Goal: Communication & Community: Participate in discussion

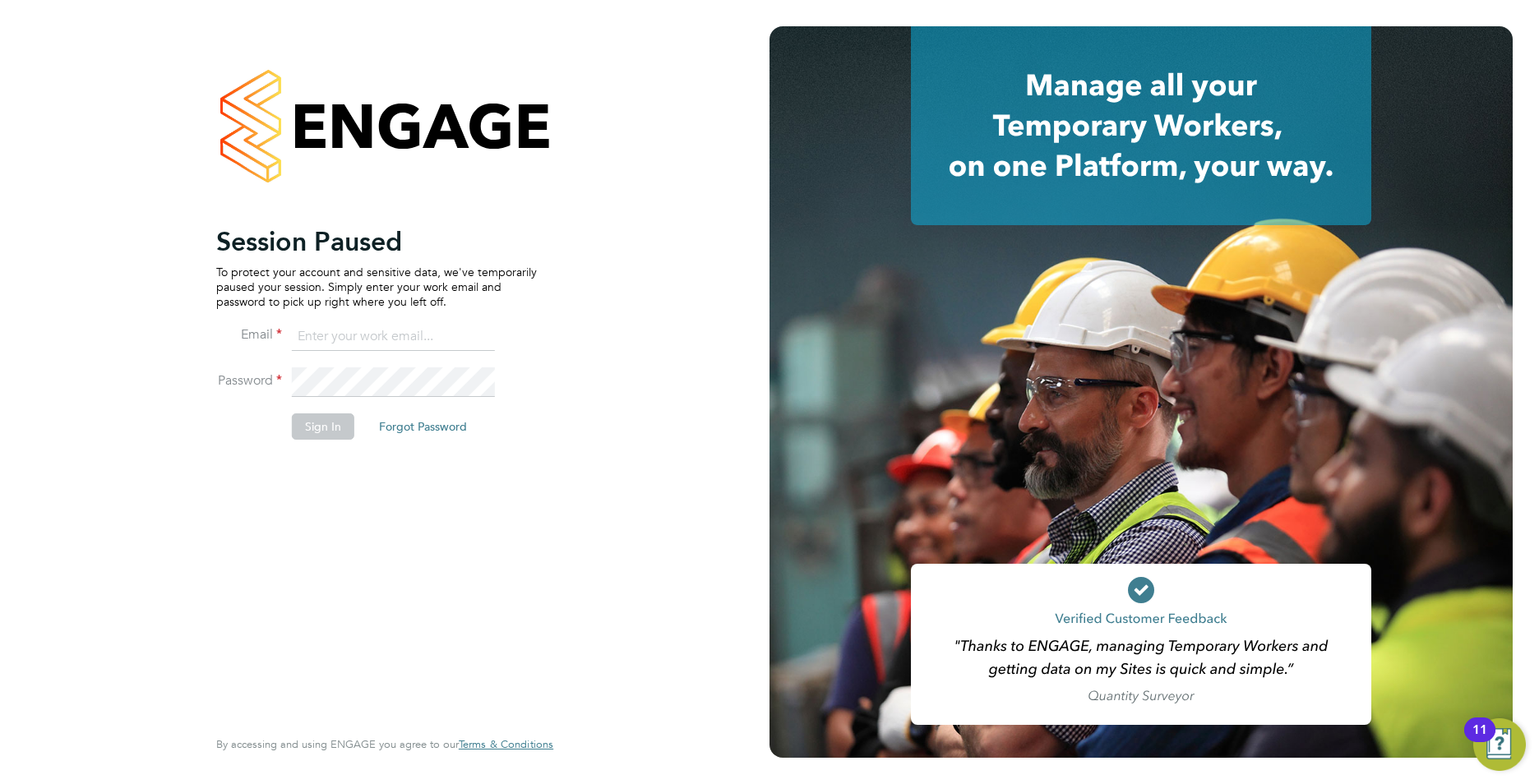
click at [347, 336] on input at bounding box center [393, 336] width 203 height 29
click at [153, 484] on div "Session Paused To protect your account and sensitive data, we've temporarily pa…" at bounding box center [384, 392] width 769 height 784
click at [341, 329] on input at bounding box center [393, 336] width 203 height 29
type input "callum@northbuildrecruit.com"
click at [246, 364] on fieldset "Email callum@northbuildrecruit.com Password Sign In Forgot Password" at bounding box center [376, 389] width 320 height 134
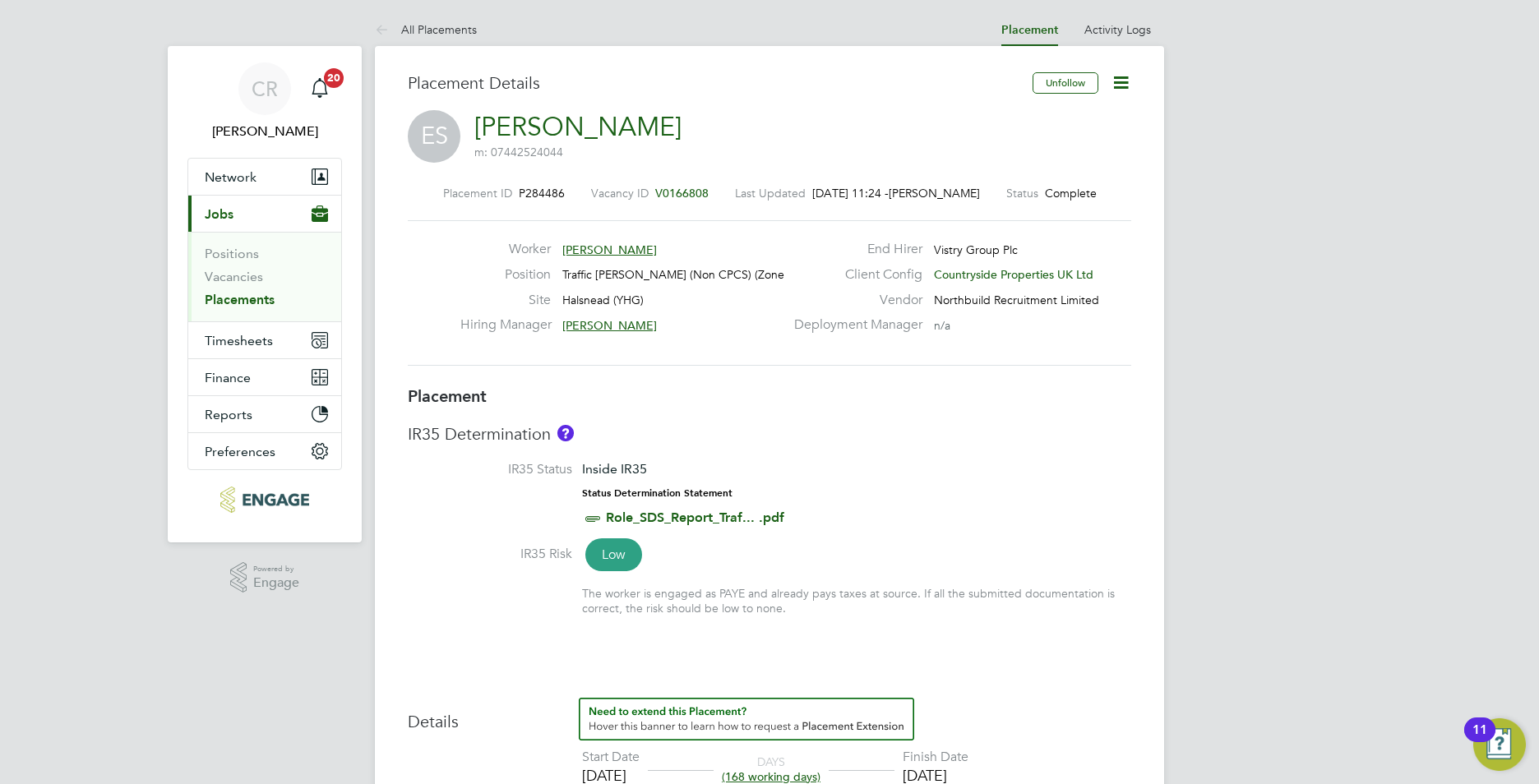
click at [264, 300] on link "Placements" at bounding box center [240, 299] width 70 height 16
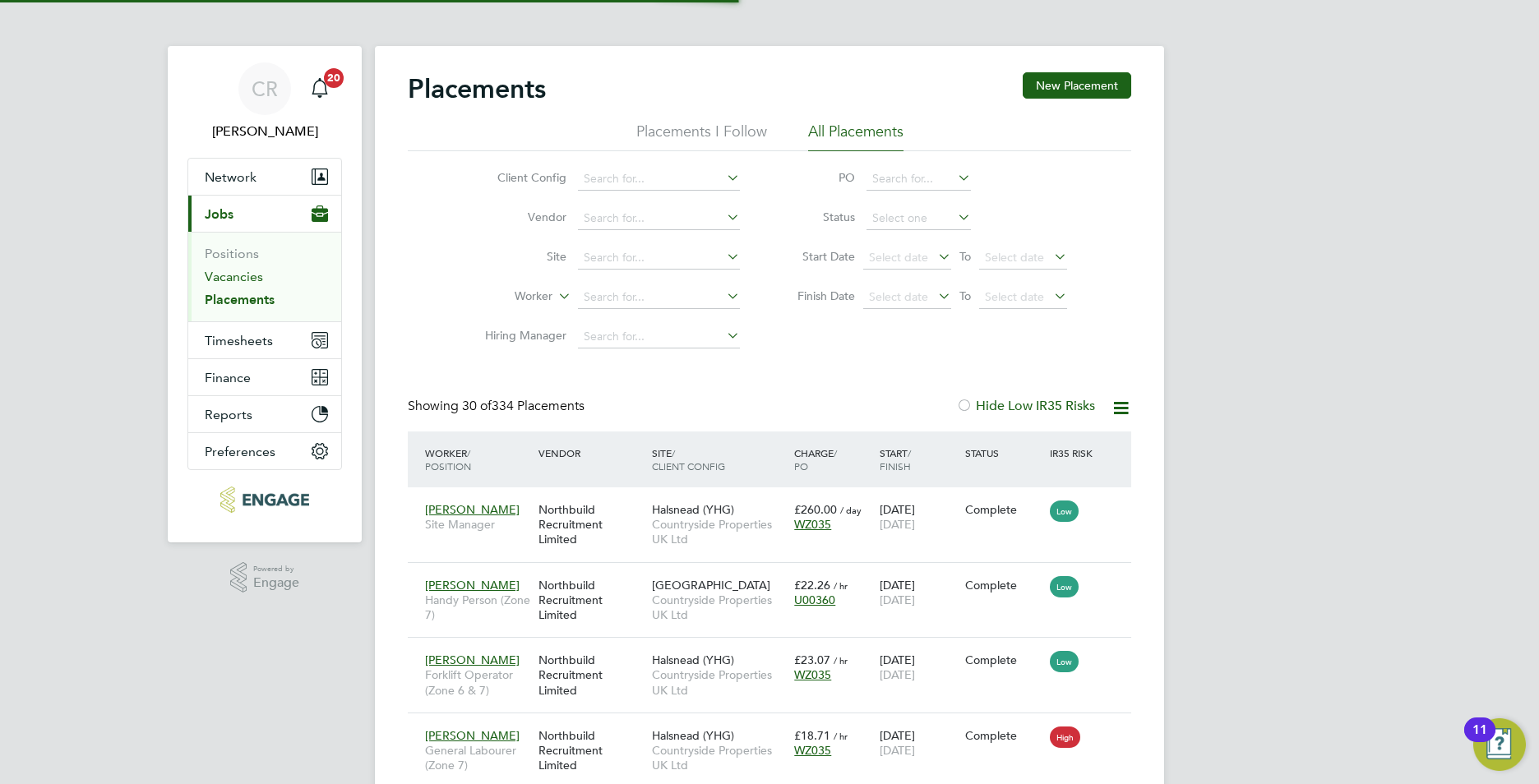
scroll to position [8, 8]
click at [225, 271] on link "Vacancies" at bounding box center [234, 276] width 58 height 16
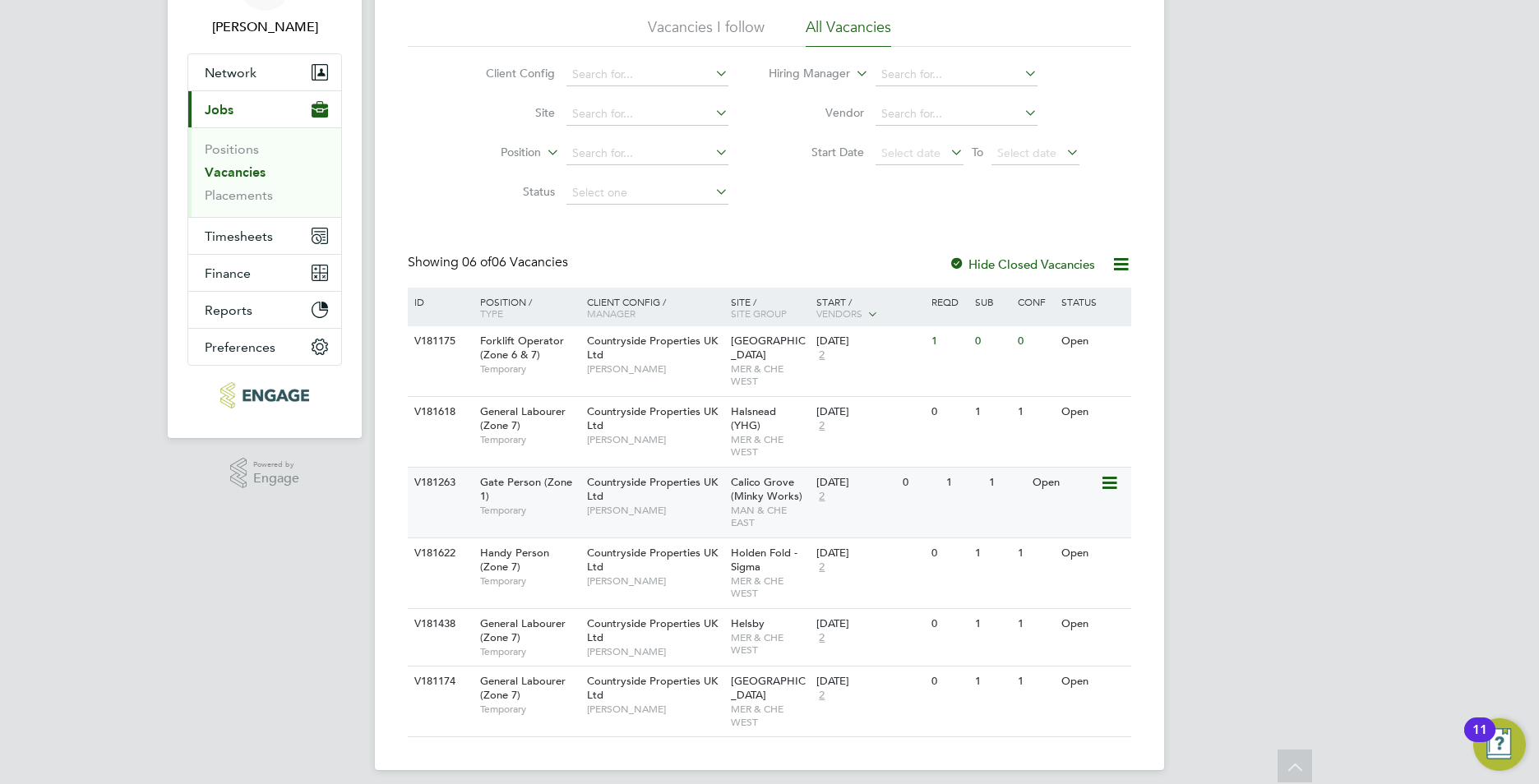
click at [684, 476] on div "Countryside Properties UK Ltd Danny McNab" at bounding box center [654, 496] width 144 height 56
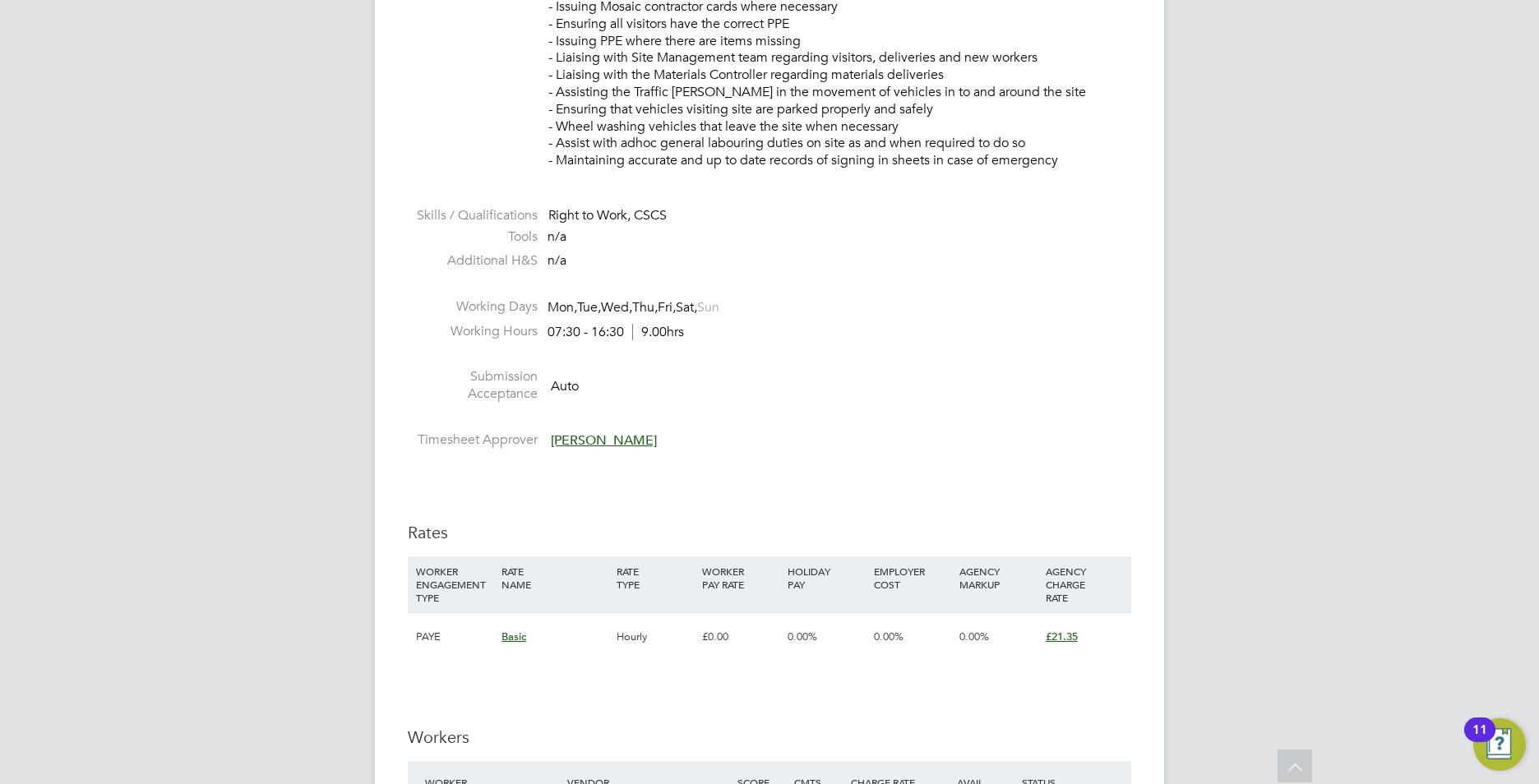
scroll to position [739, 0]
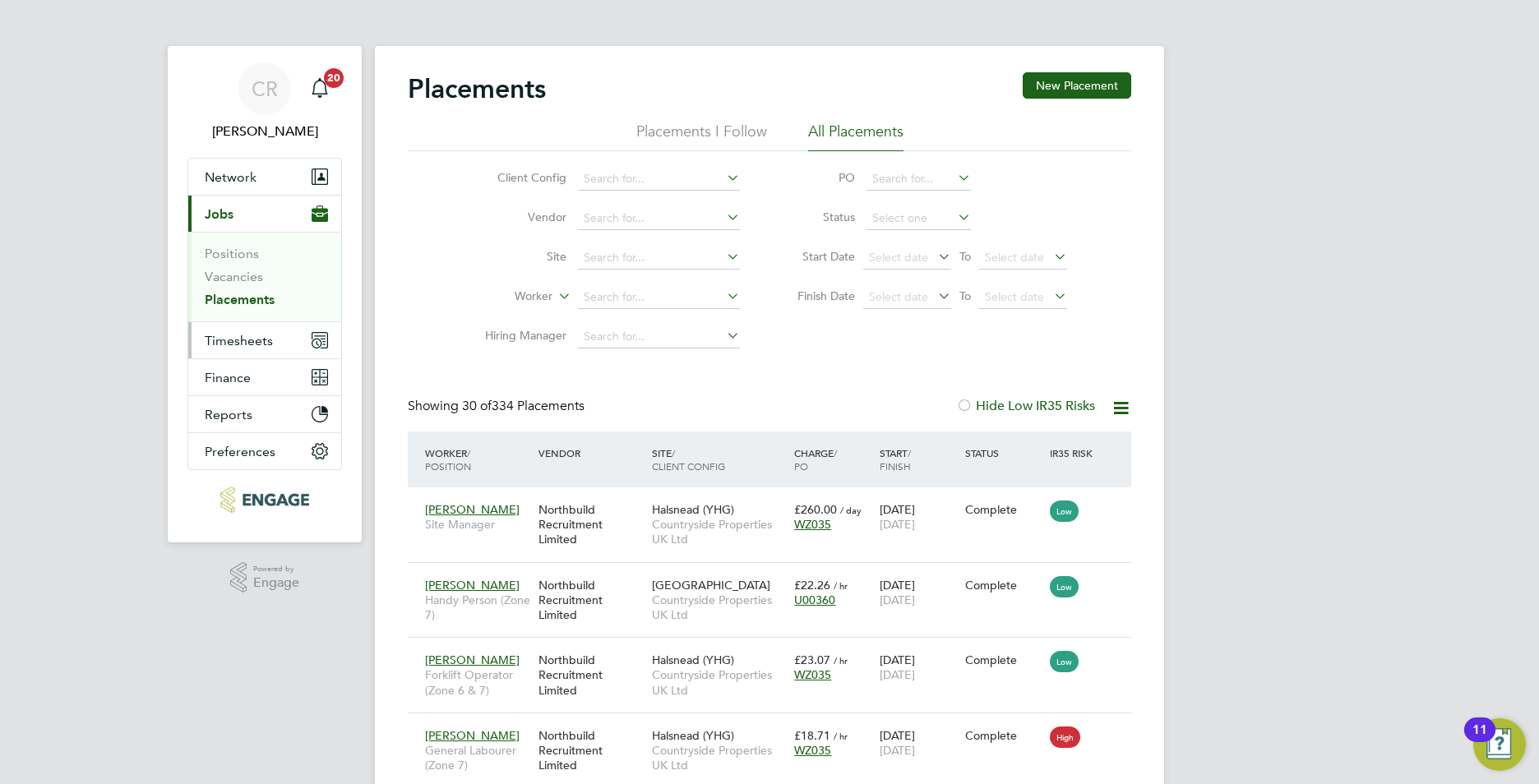
click at [224, 334] on span "Timesheets" at bounding box center [239, 340] width 68 height 16
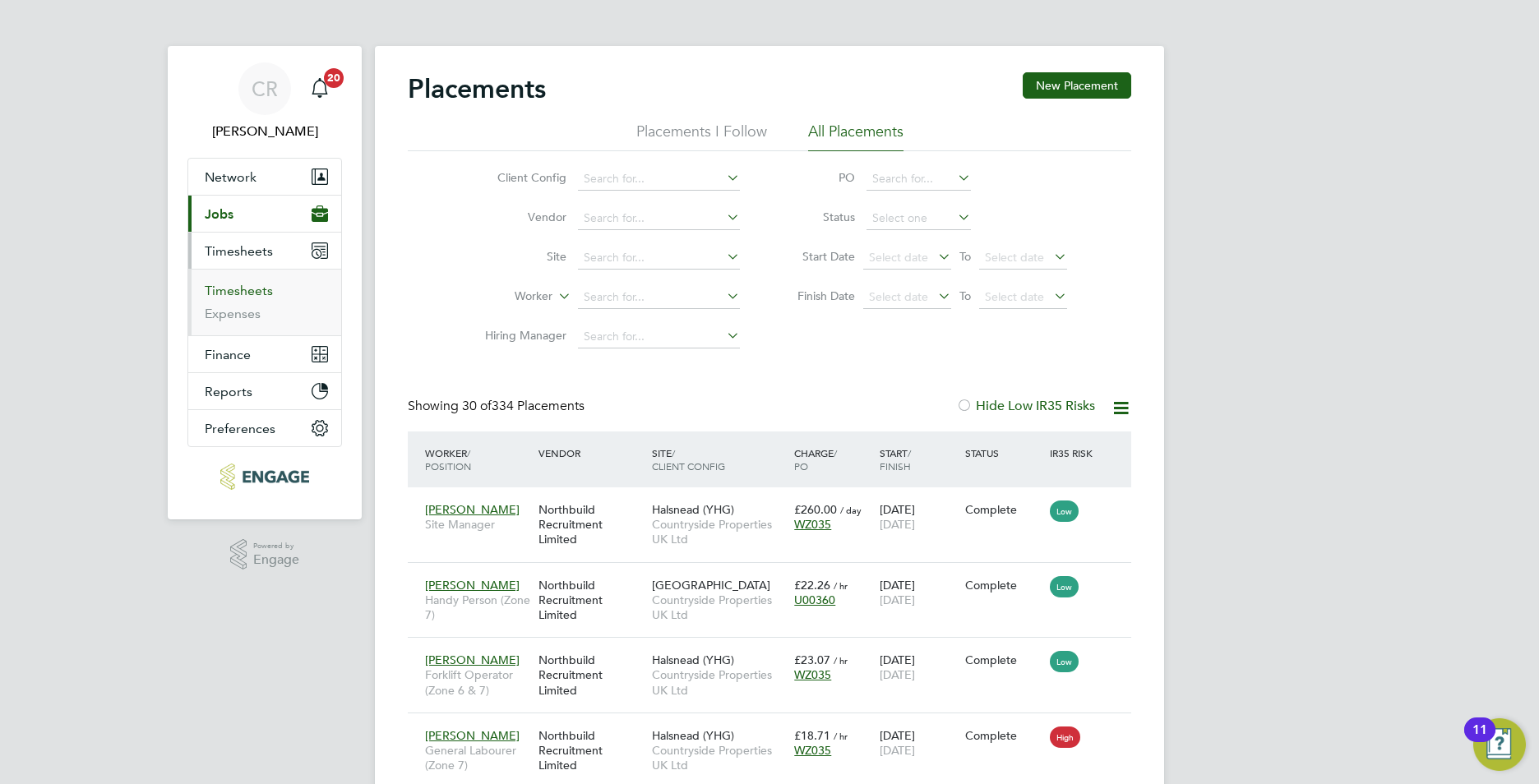
click at [244, 291] on link "Timesheets" at bounding box center [239, 290] width 68 height 16
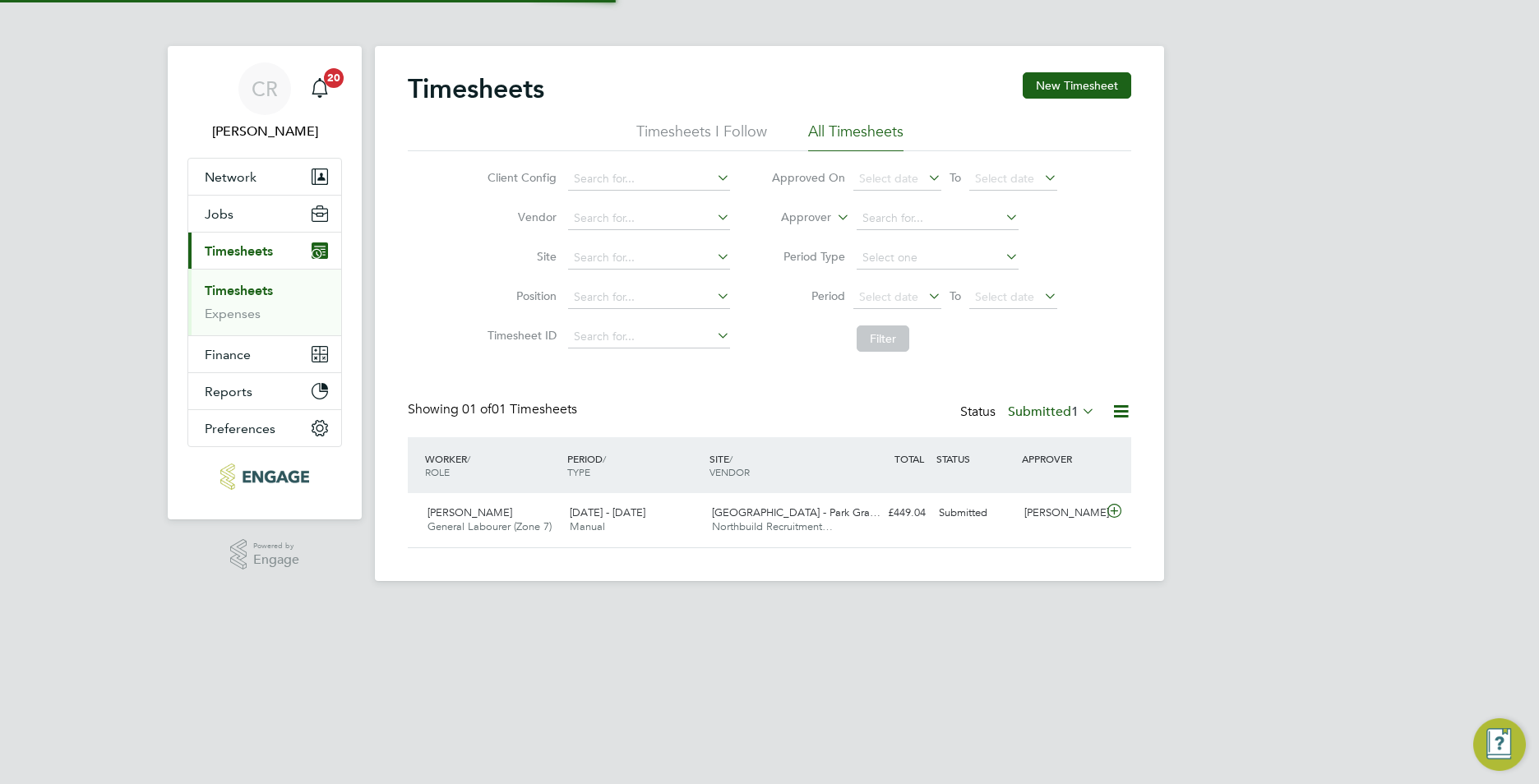
scroll to position [42, 143]
click at [725, 521] on span "Northbuild Recruitment…" at bounding box center [772, 526] width 121 height 14
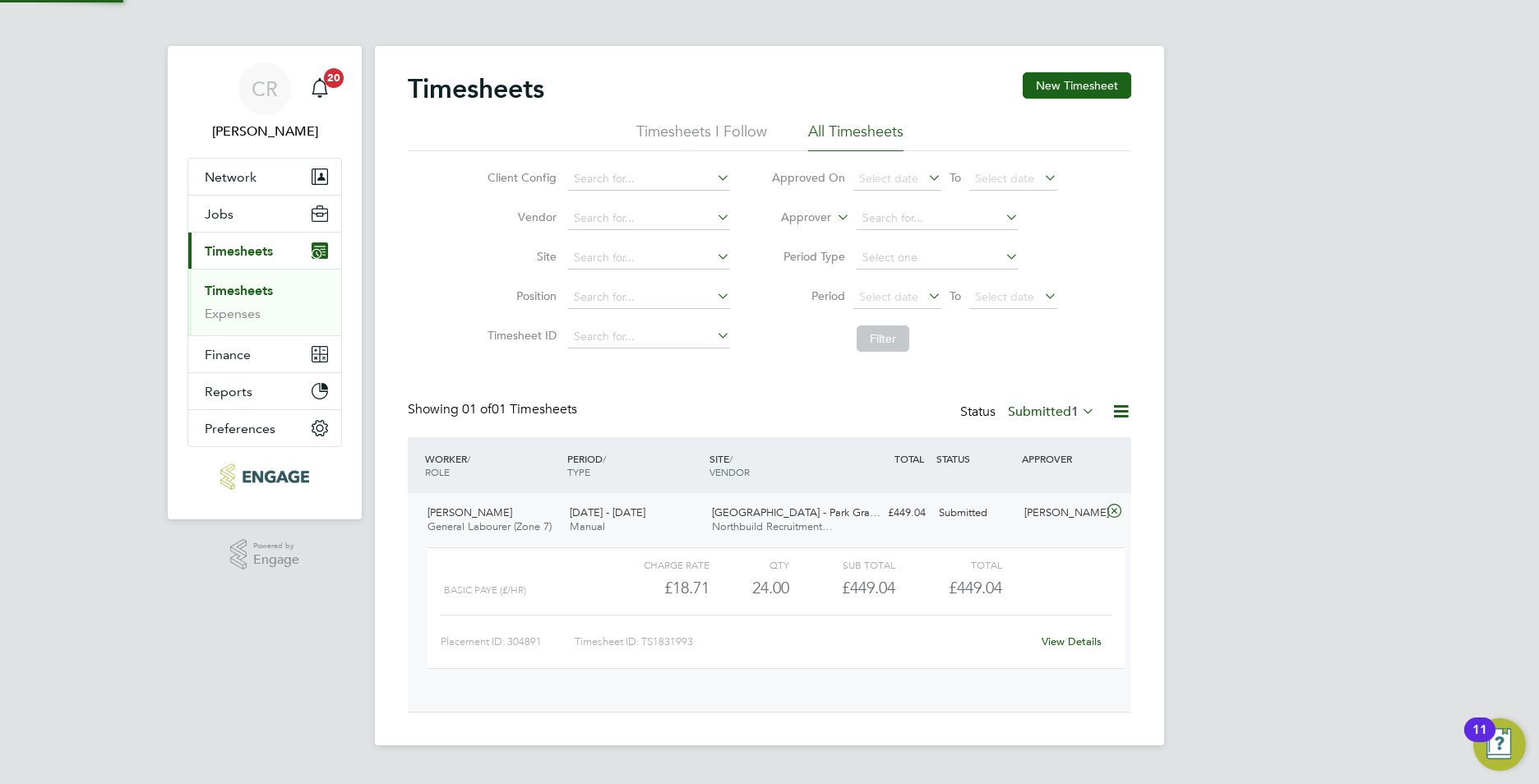
scroll to position [28, 161]
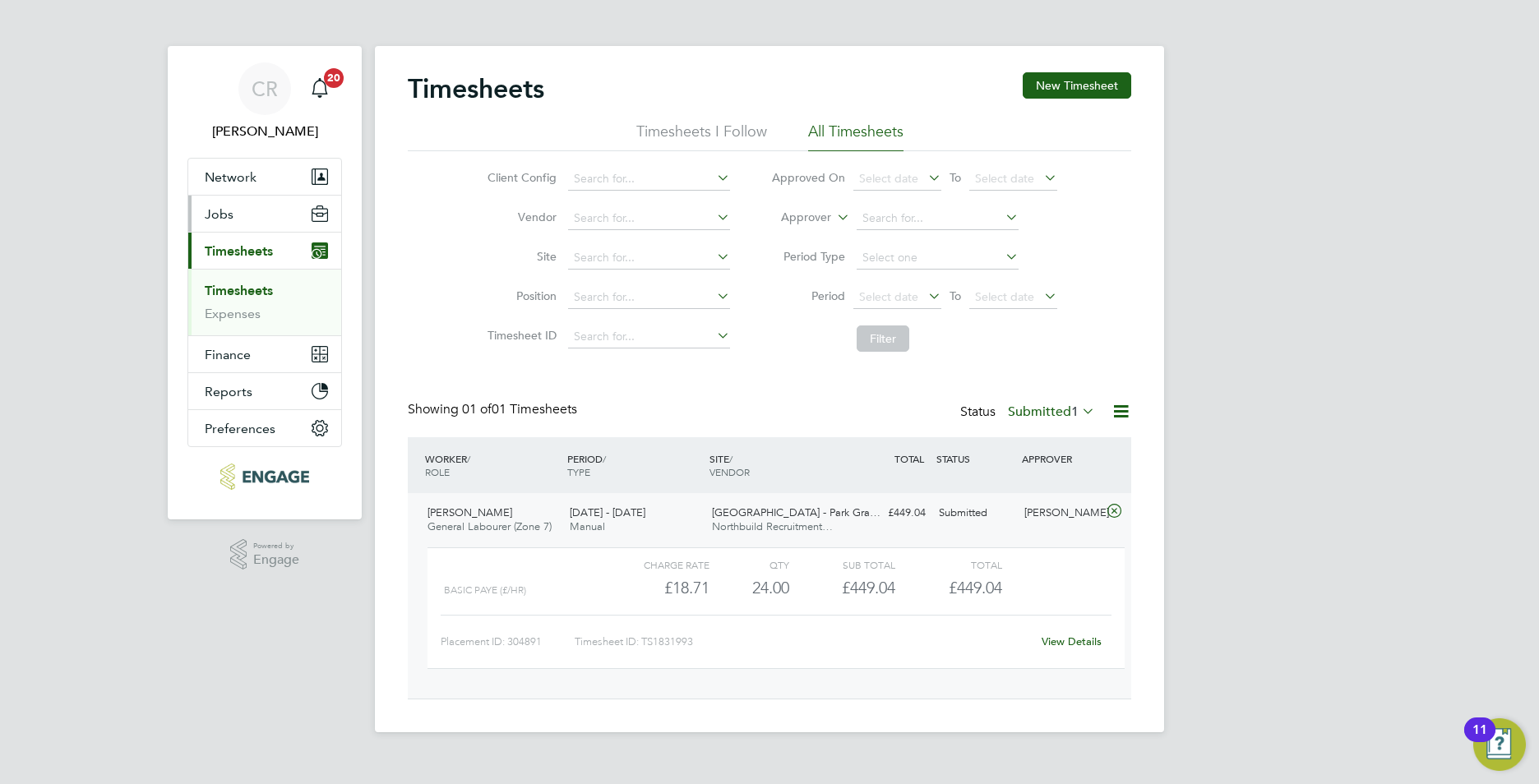
click at [248, 225] on button "Jobs" at bounding box center [265, 213] width 153 height 36
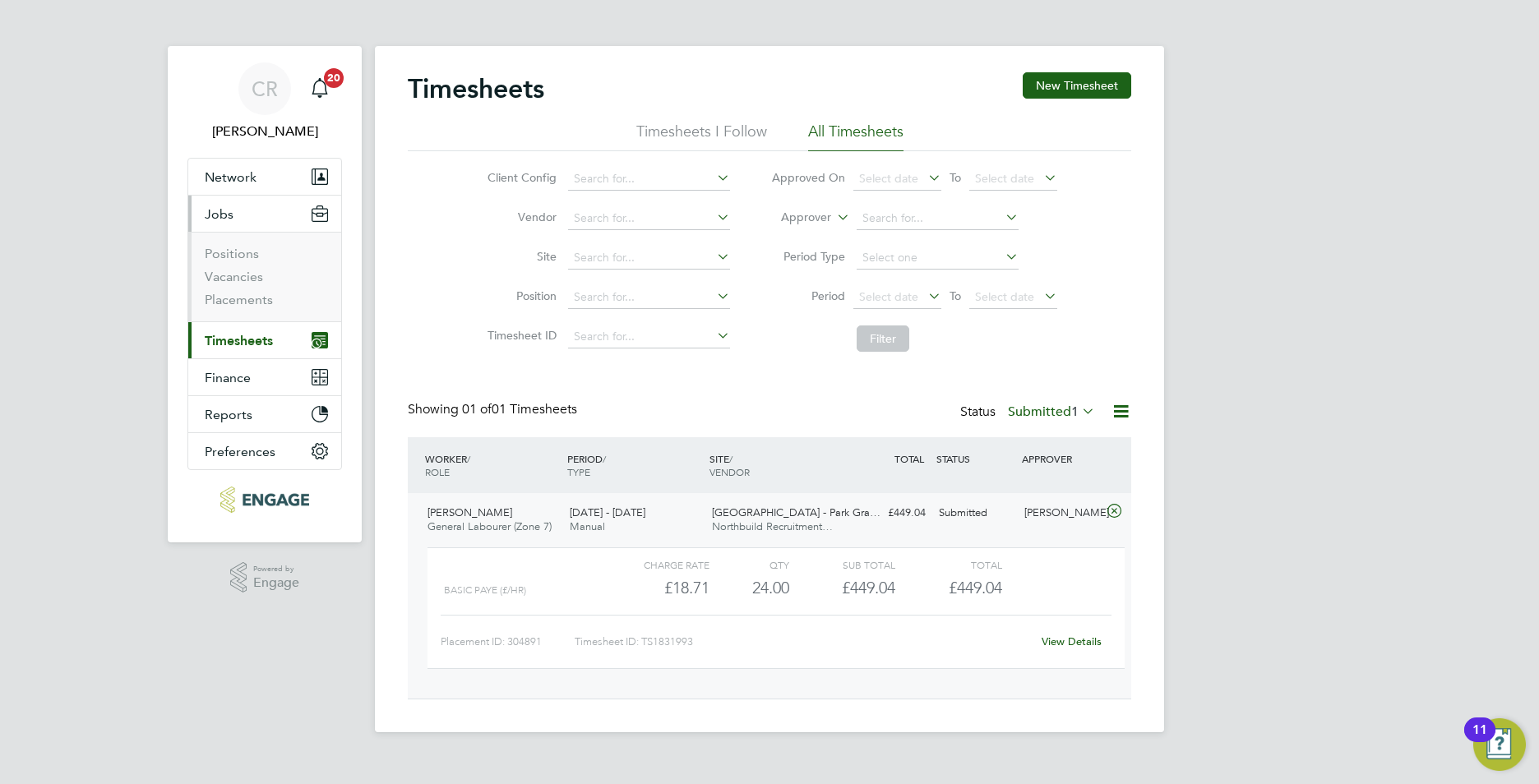
click at [237, 309] on ul "Positions Vacancies Placements" at bounding box center [265, 276] width 153 height 90
click at [266, 301] on link "Placements" at bounding box center [239, 299] width 68 height 16
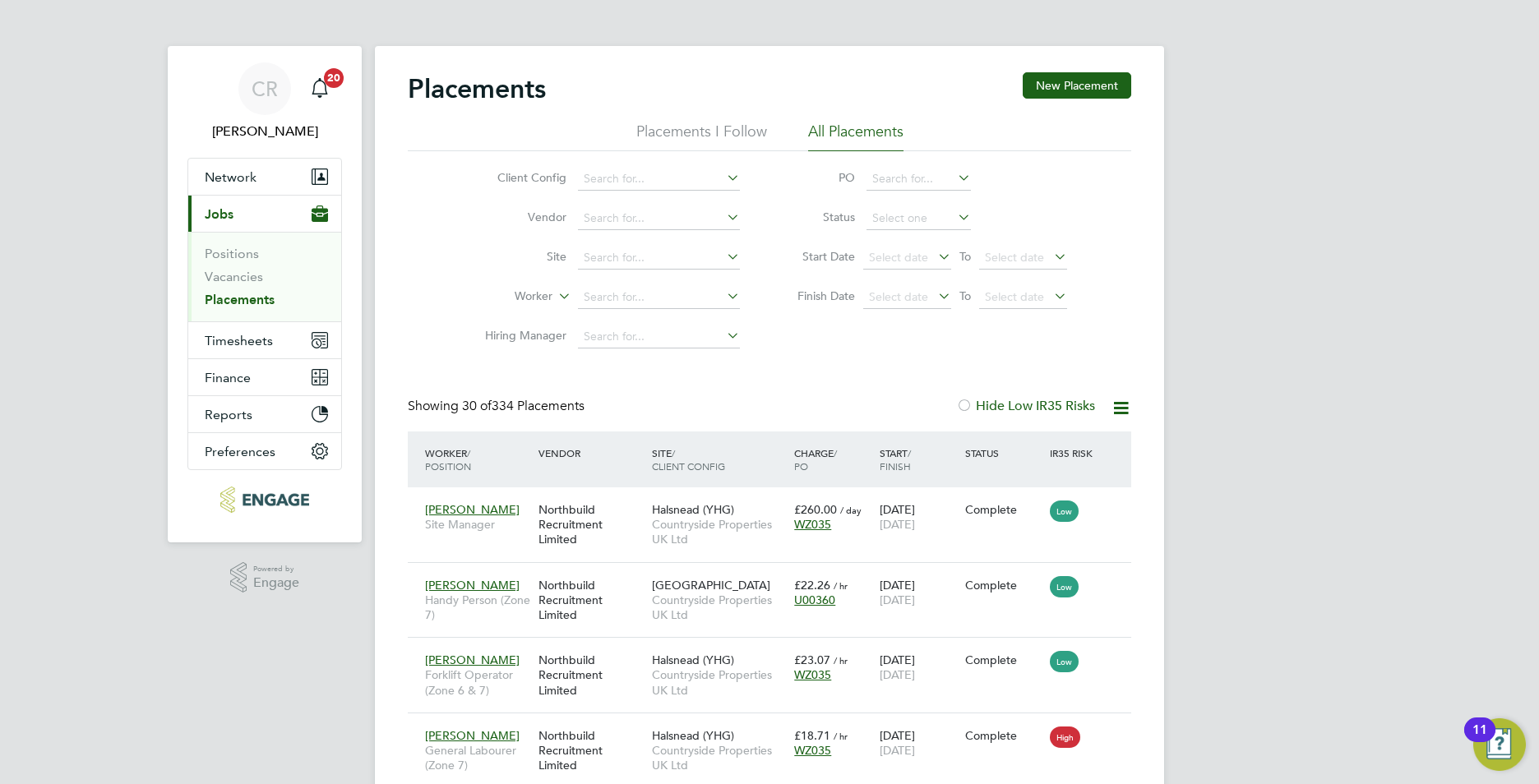
click at [236, 296] on link "Placements" at bounding box center [240, 299] width 70 height 16
click at [255, 273] on link "Vacancies" at bounding box center [234, 276] width 58 height 16
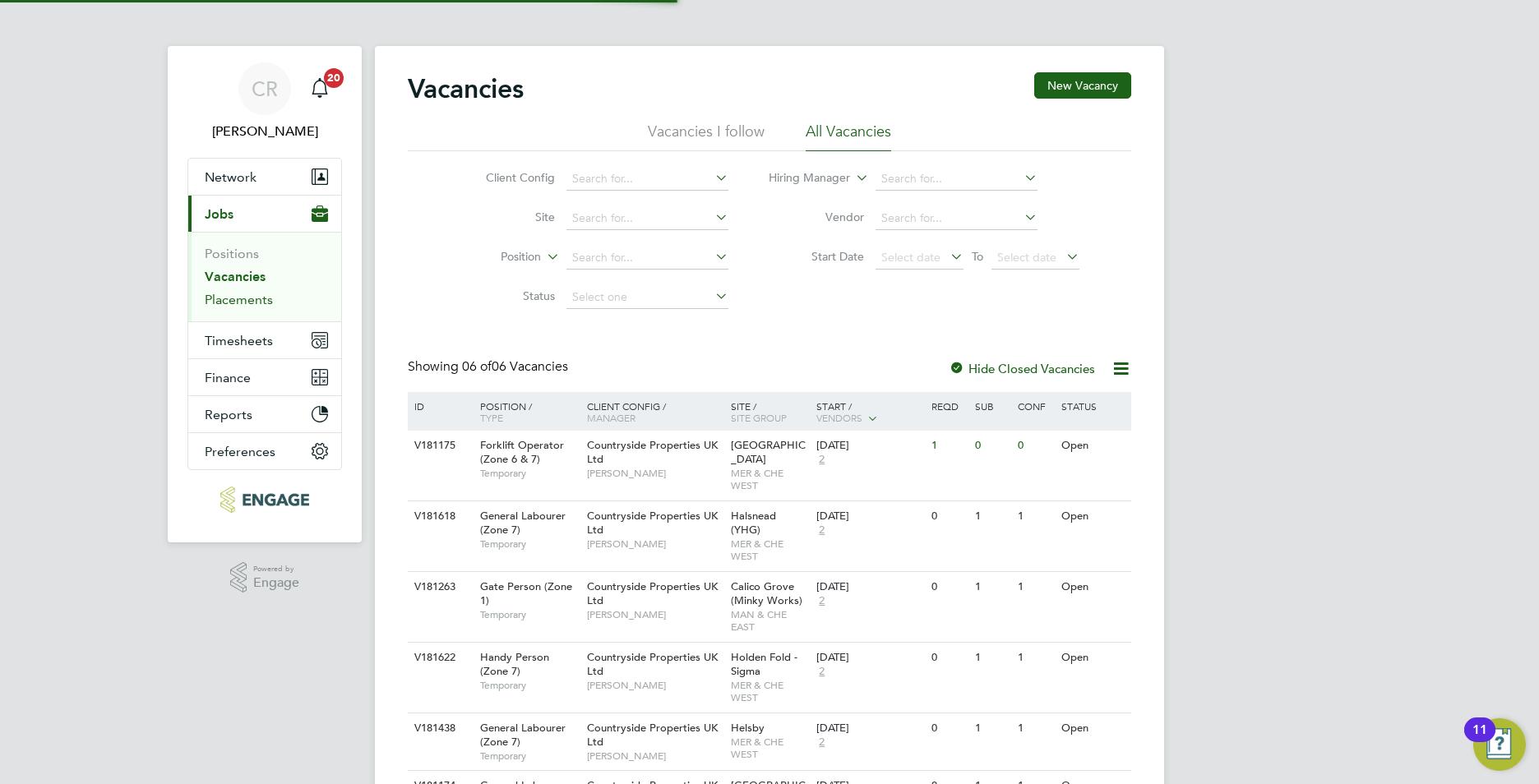
click at [254, 298] on link "Placements" at bounding box center [239, 299] width 68 height 16
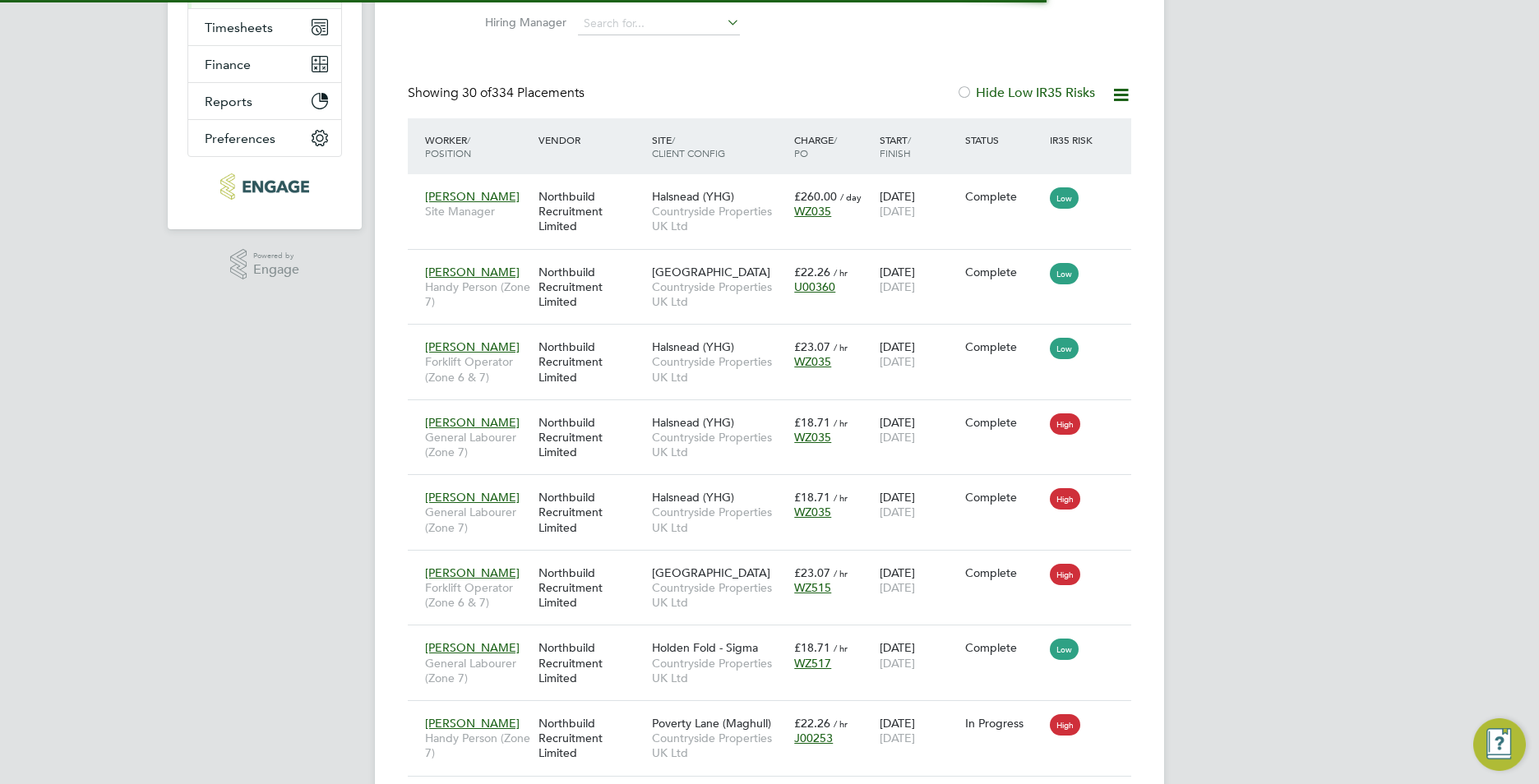
scroll to position [8, 8]
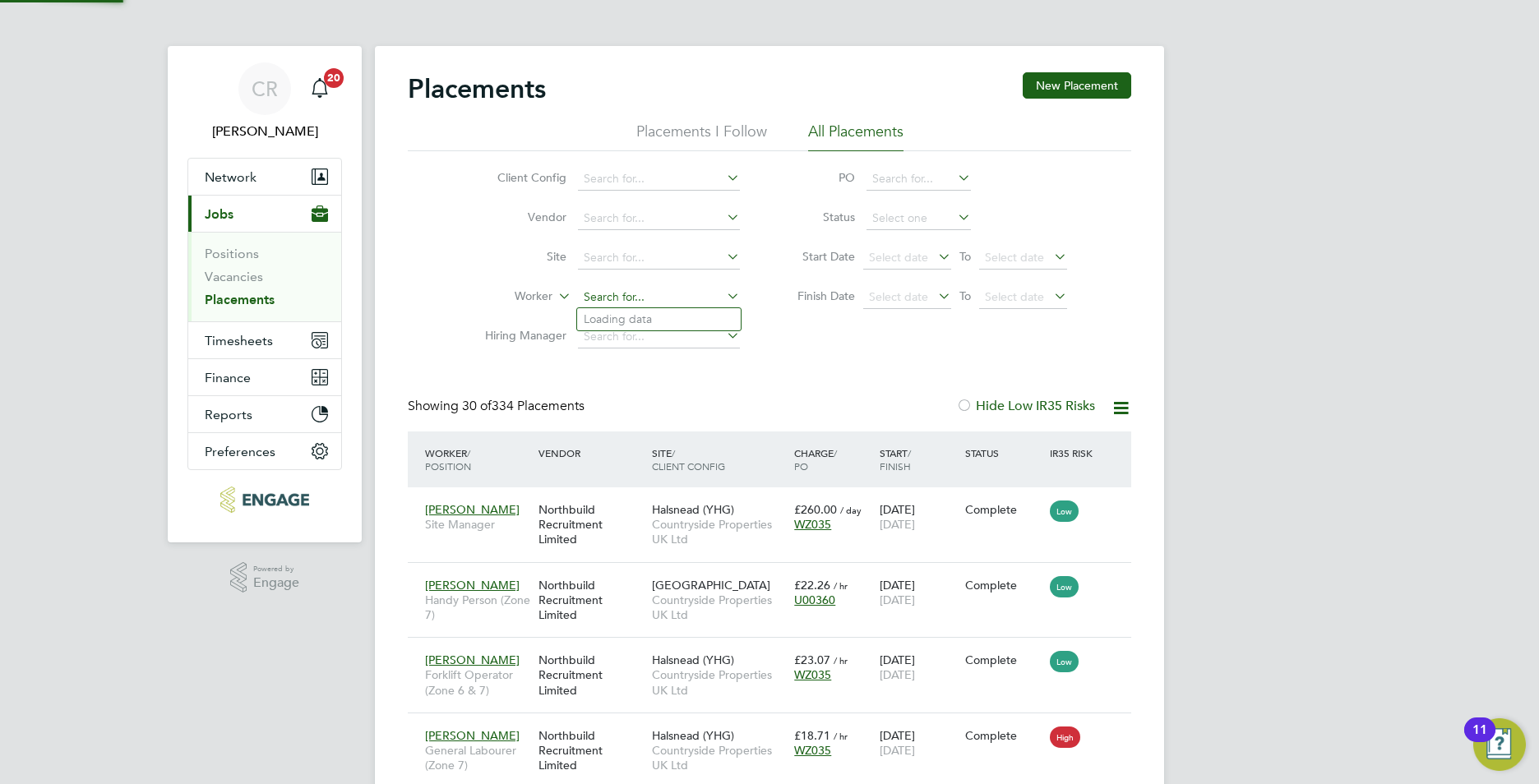
click at [626, 295] on input at bounding box center [659, 297] width 162 height 23
click at [625, 311] on li "David Jones" at bounding box center [679, 319] width 203 height 22
type input "[PERSON_NAME]"
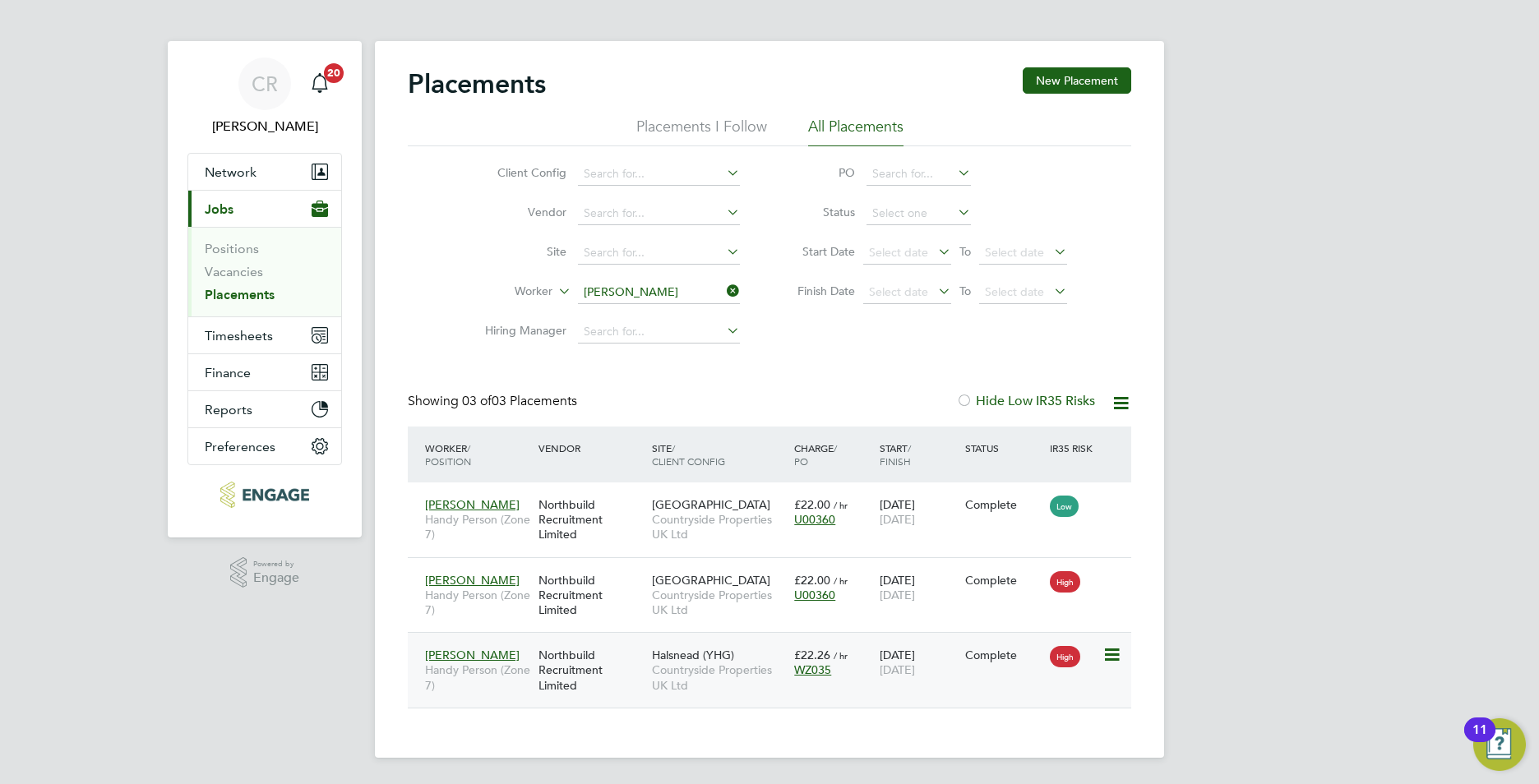
click at [854, 671] on div "WZ035" at bounding box center [833, 670] width 77 height 15
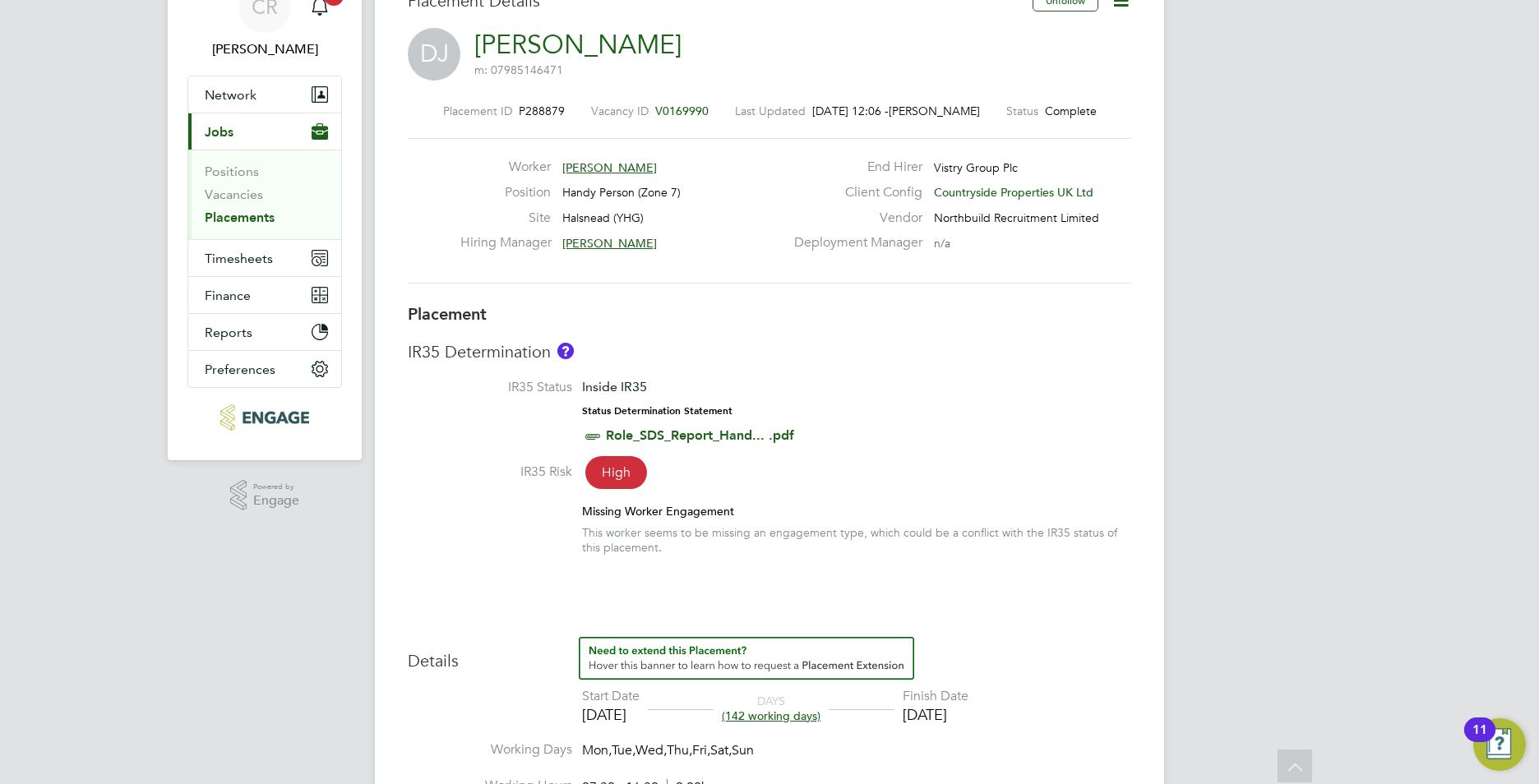
scroll to position [45, 0]
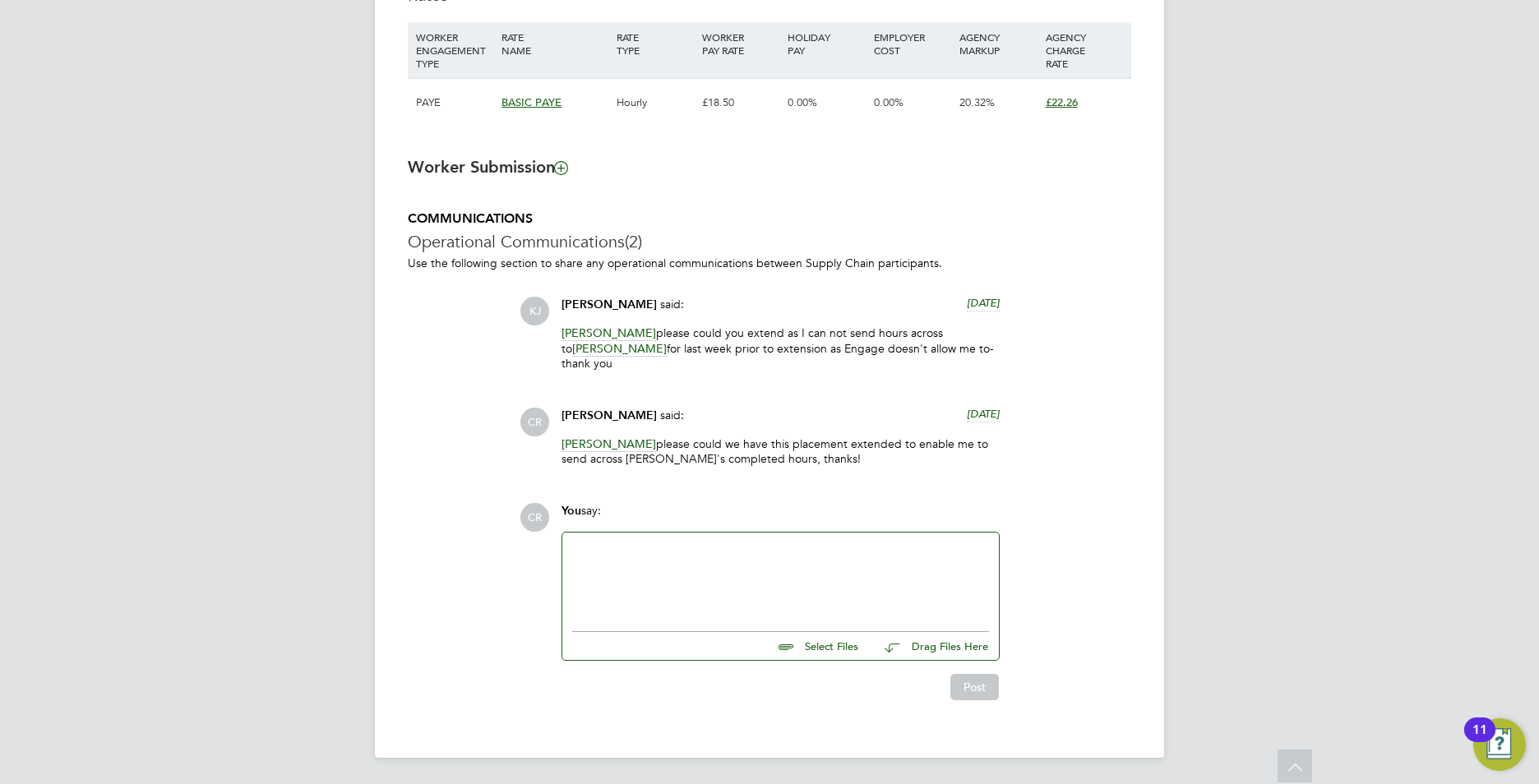
click at [672, 581] on div at bounding box center [781, 578] width 417 height 71
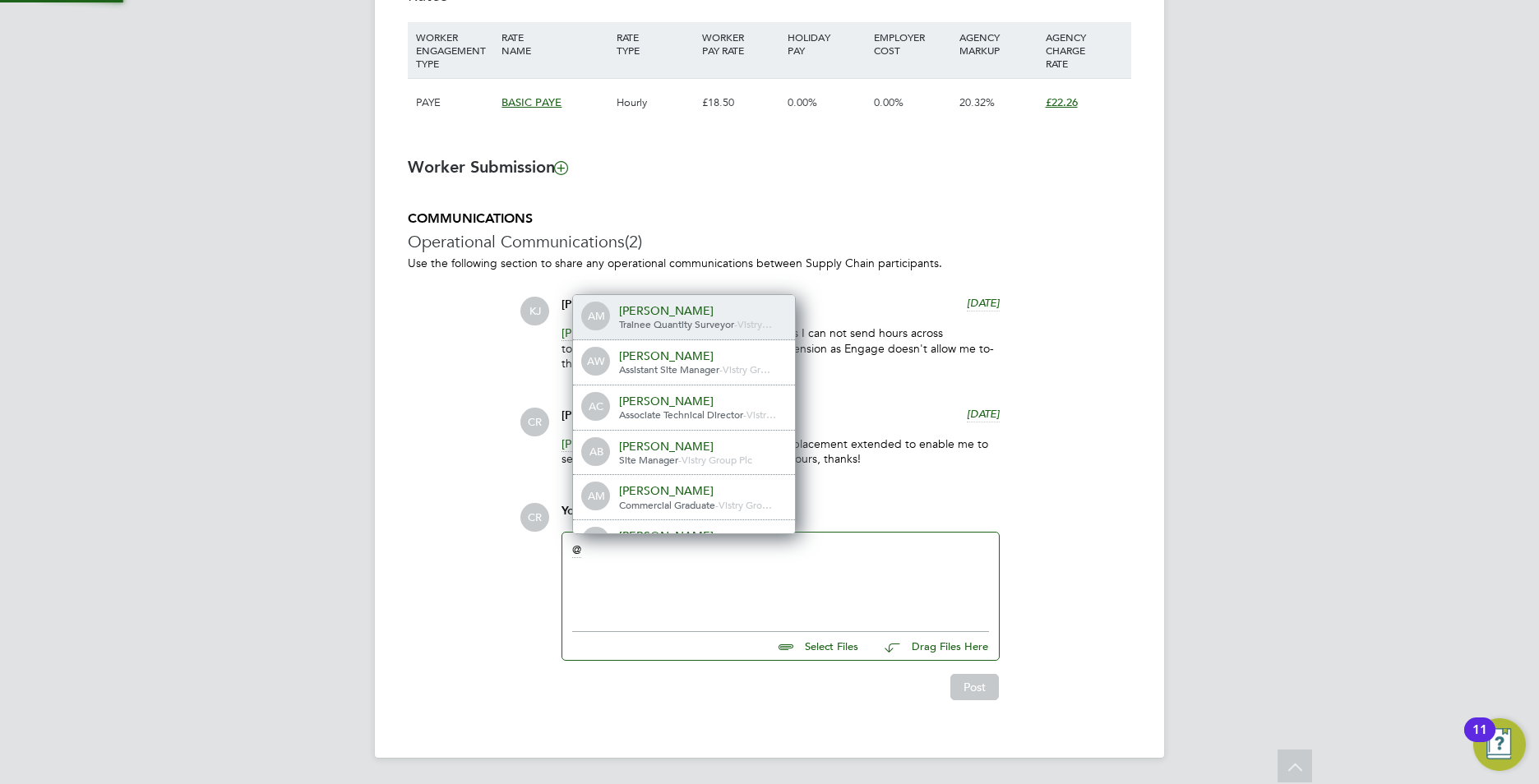
scroll to position [13, 166]
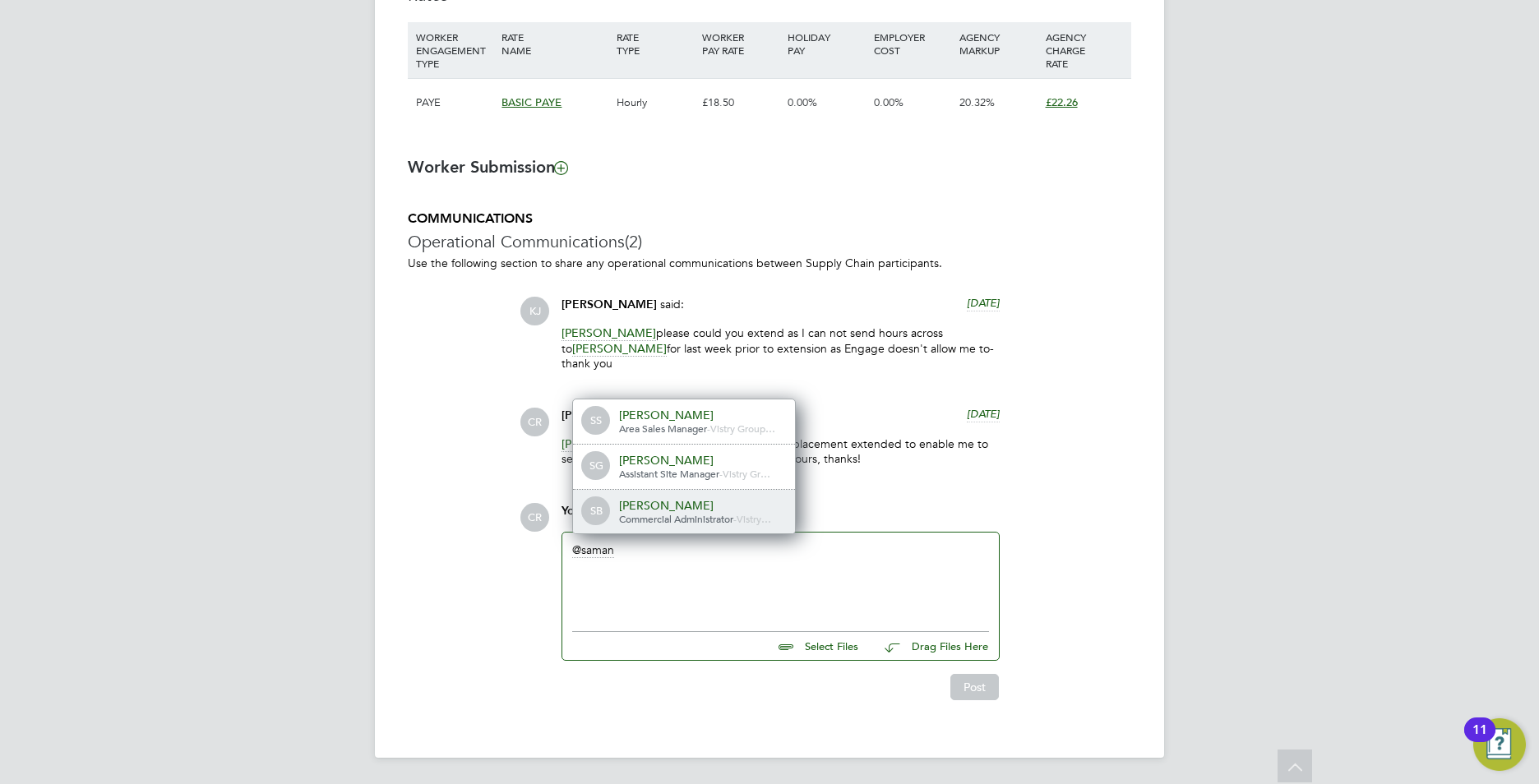
click at [692, 518] on span "Commercial Administrator" at bounding box center [676, 518] width 114 height 13
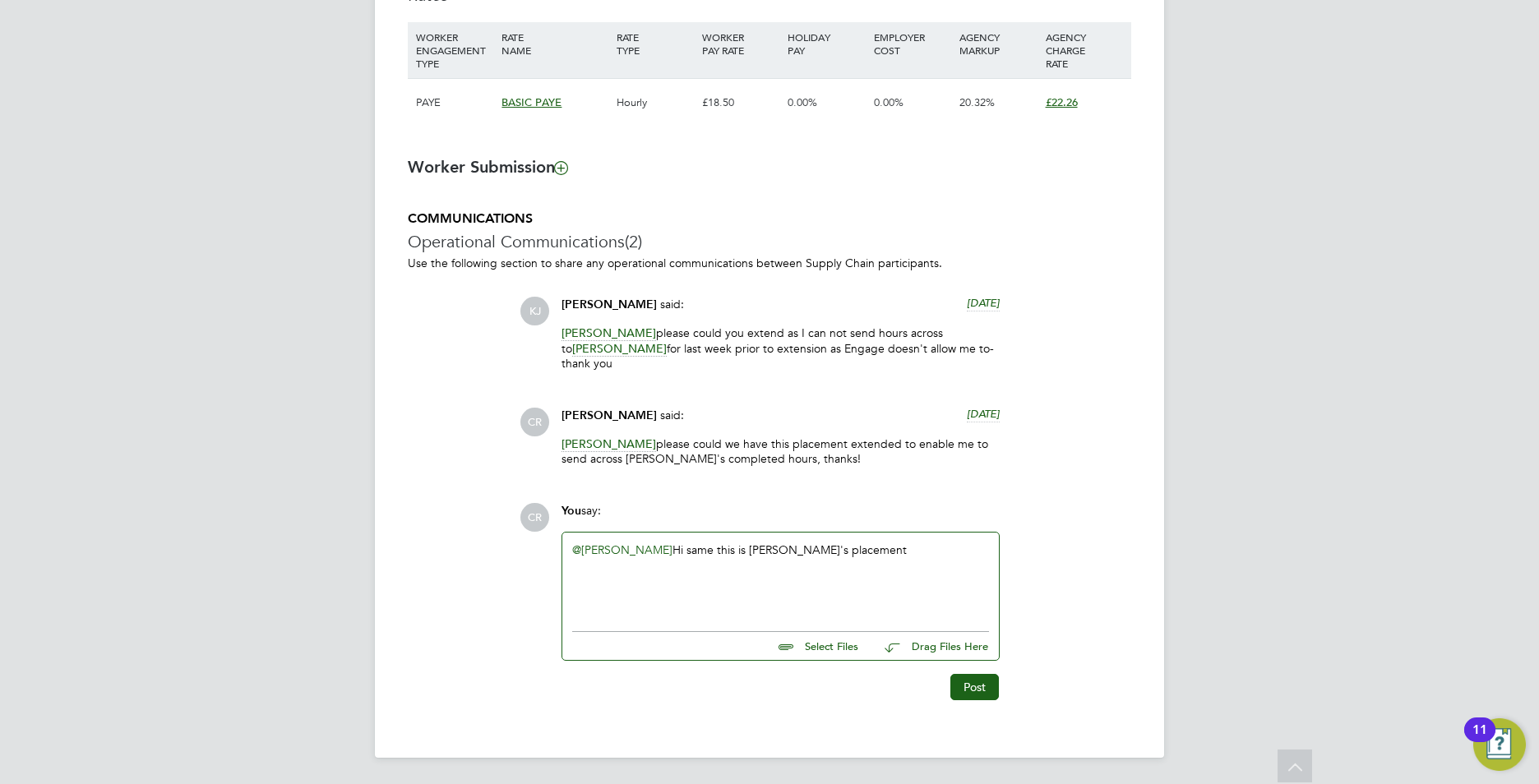
click at [724, 545] on div "@Samantha Bolshaw ​ Hi same this is David's placement" at bounding box center [781, 578] width 417 height 71
drag, startPoint x: 891, startPoint y: 552, endPoint x: 891, endPoint y: 561, distance: 9.0
click at [891, 551] on div "@Samantha Bolshaw ​ Hi Sam - this is David's placement" at bounding box center [781, 578] width 417 height 71
click at [981, 687] on button "Post" at bounding box center [975, 687] width 49 height 26
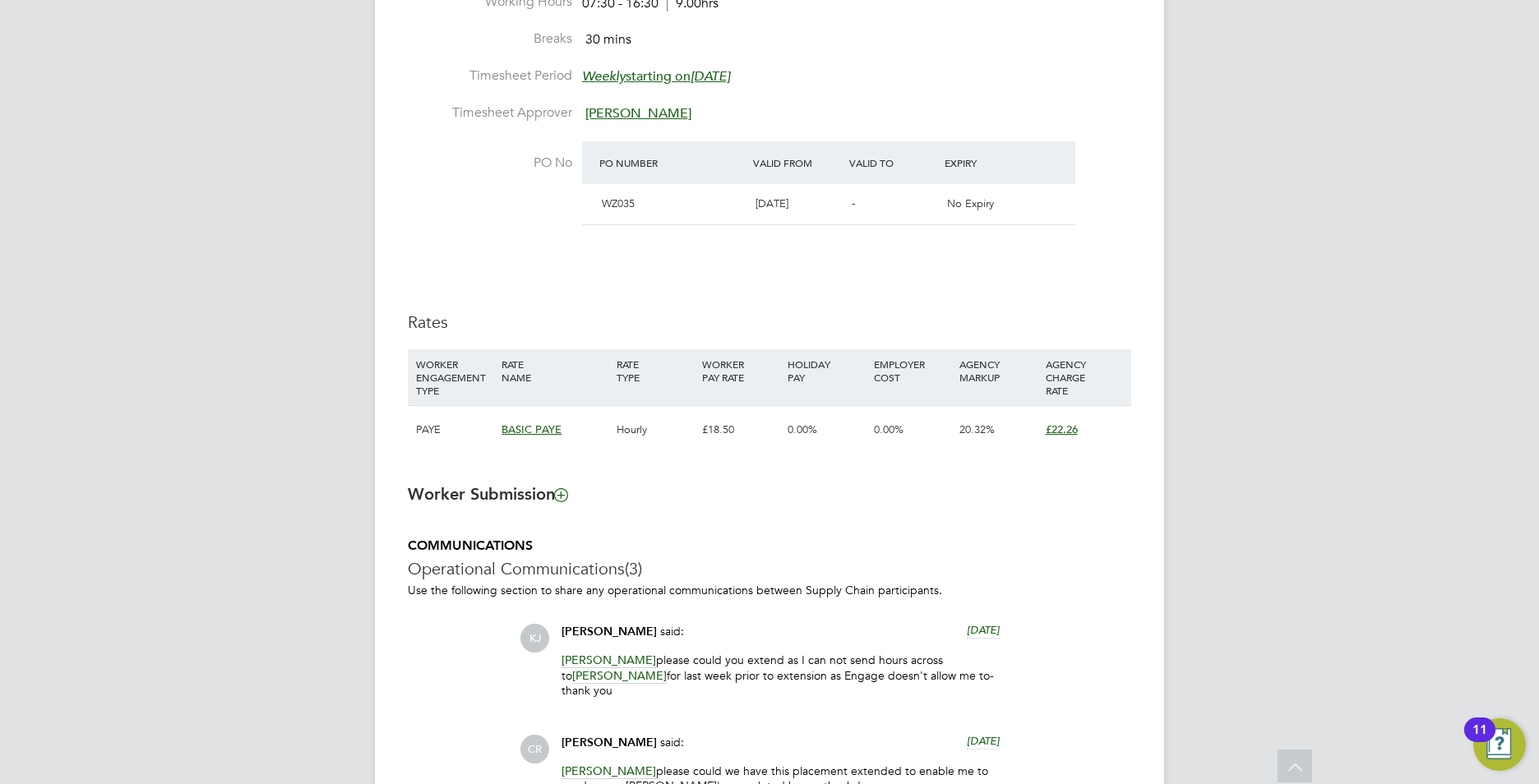
scroll to position [822, 0]
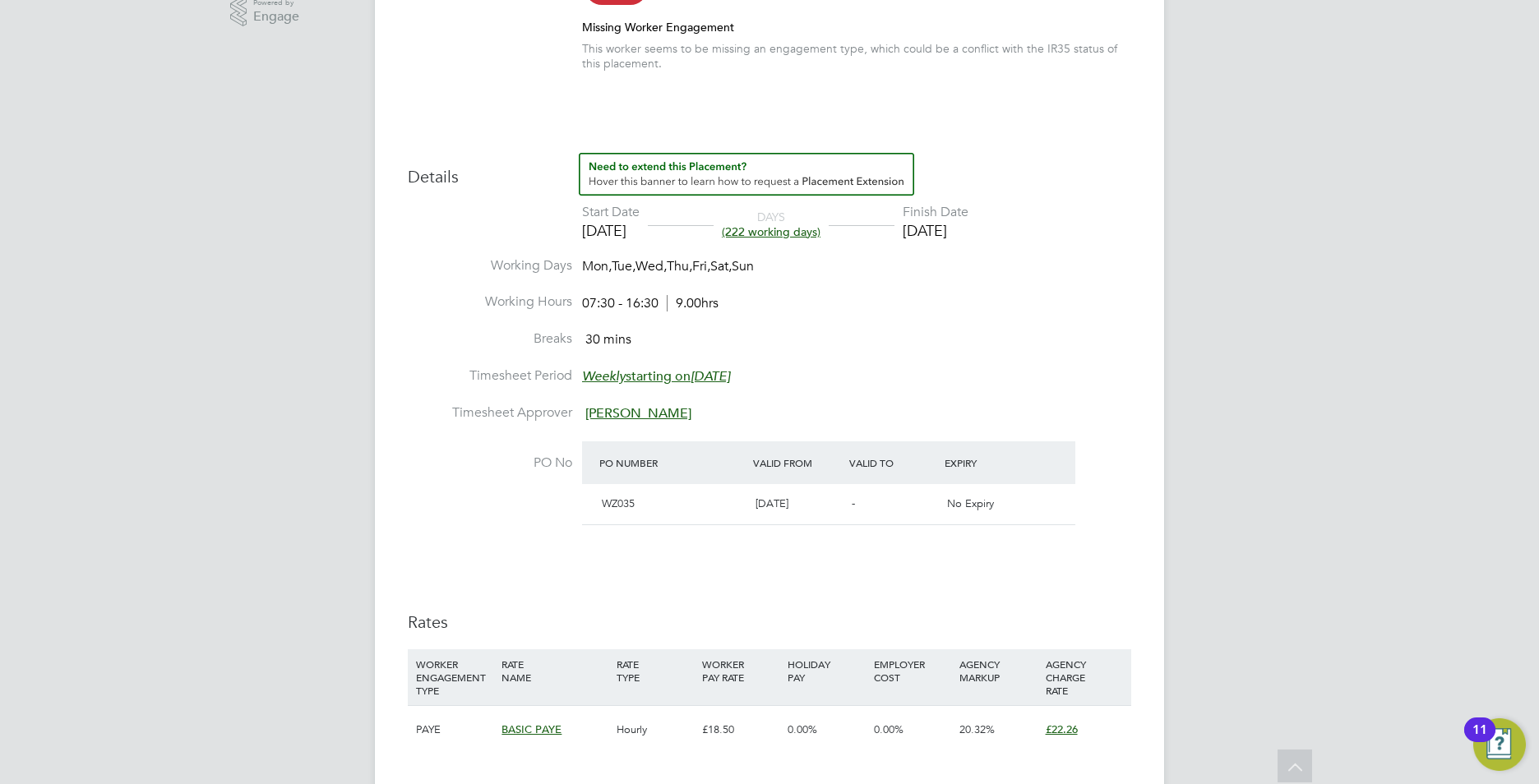
scroll to position [576, 0]
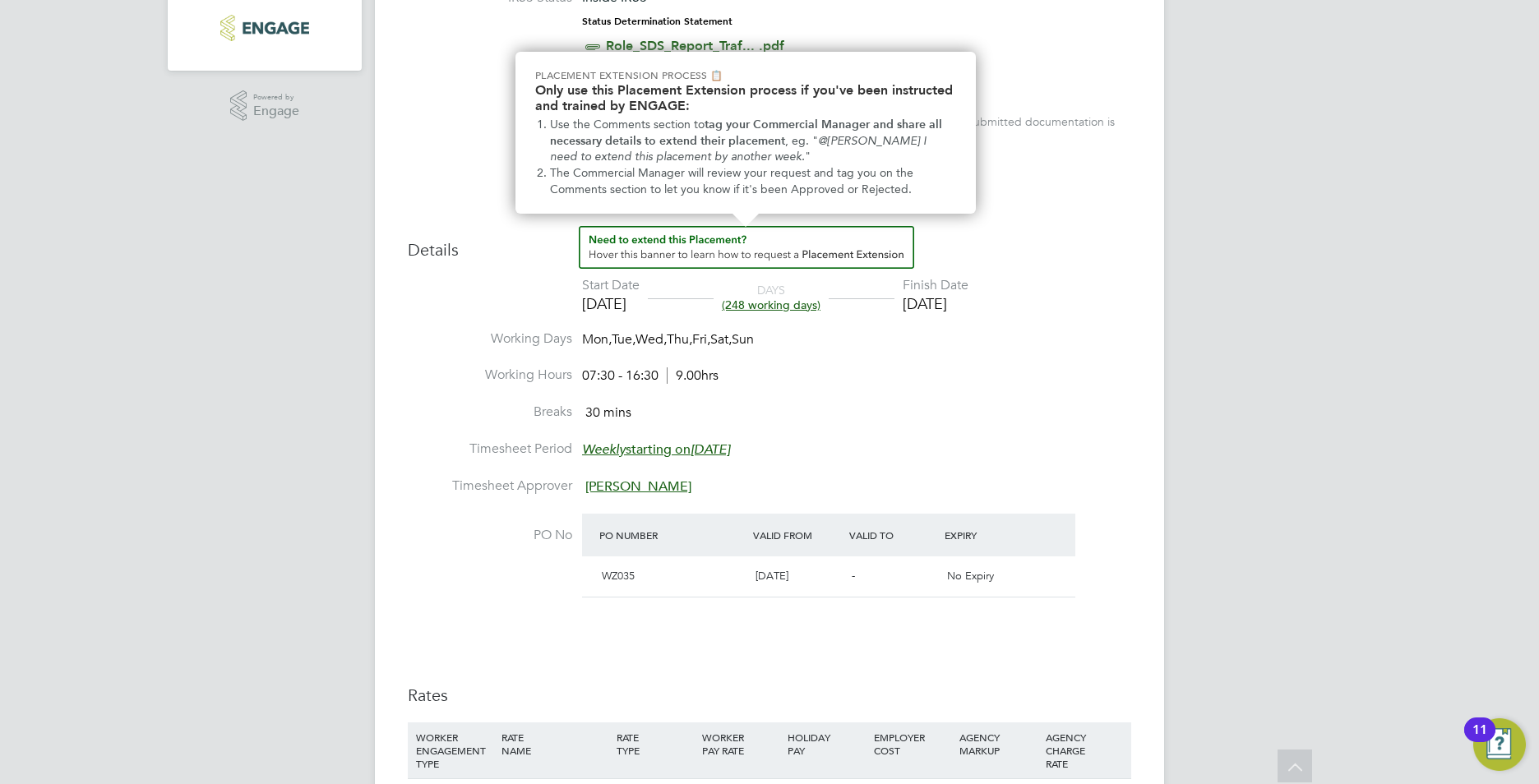
scroll to position [493, 0]
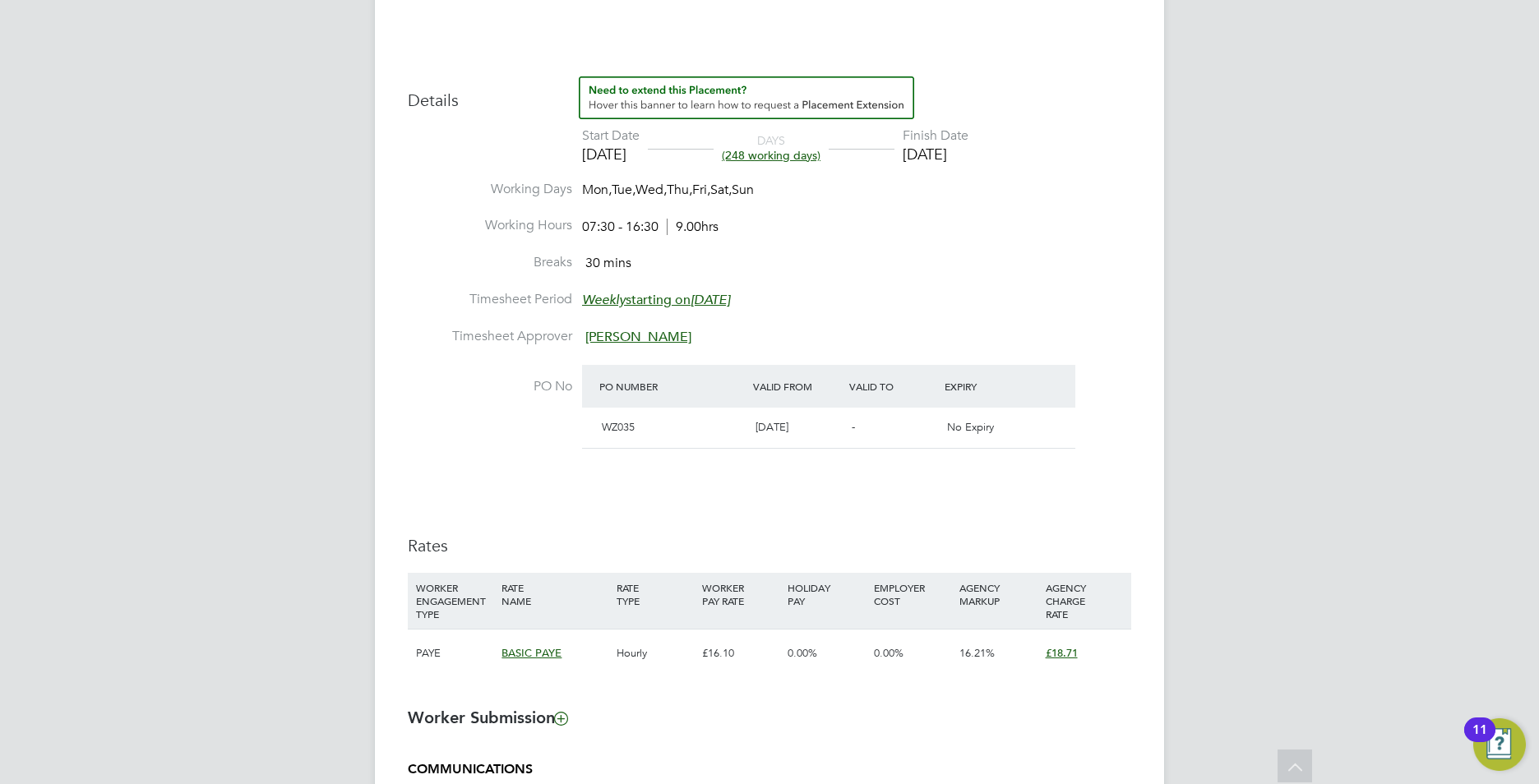
scroll to position [657, 0]
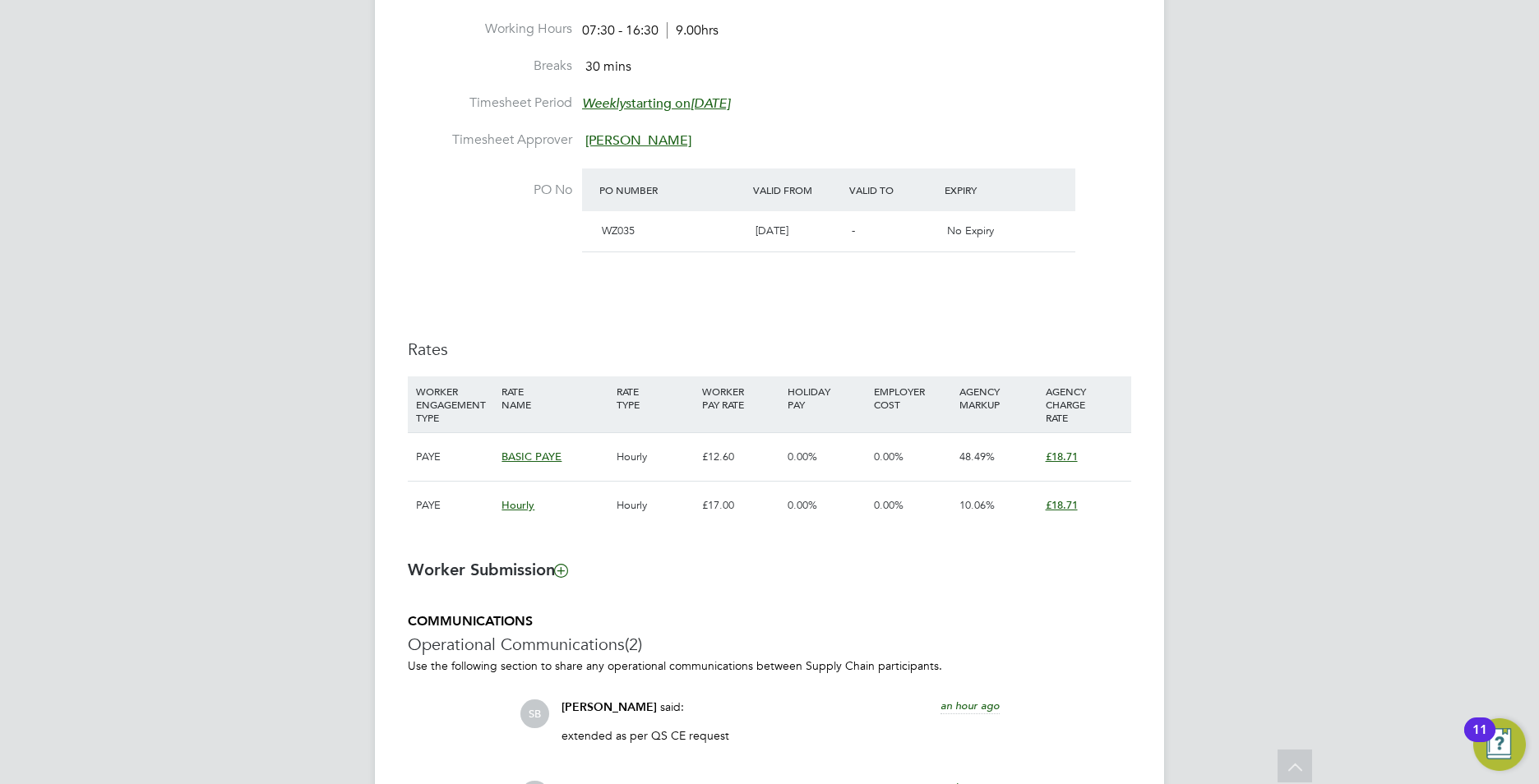
scroll to position [624, 0]
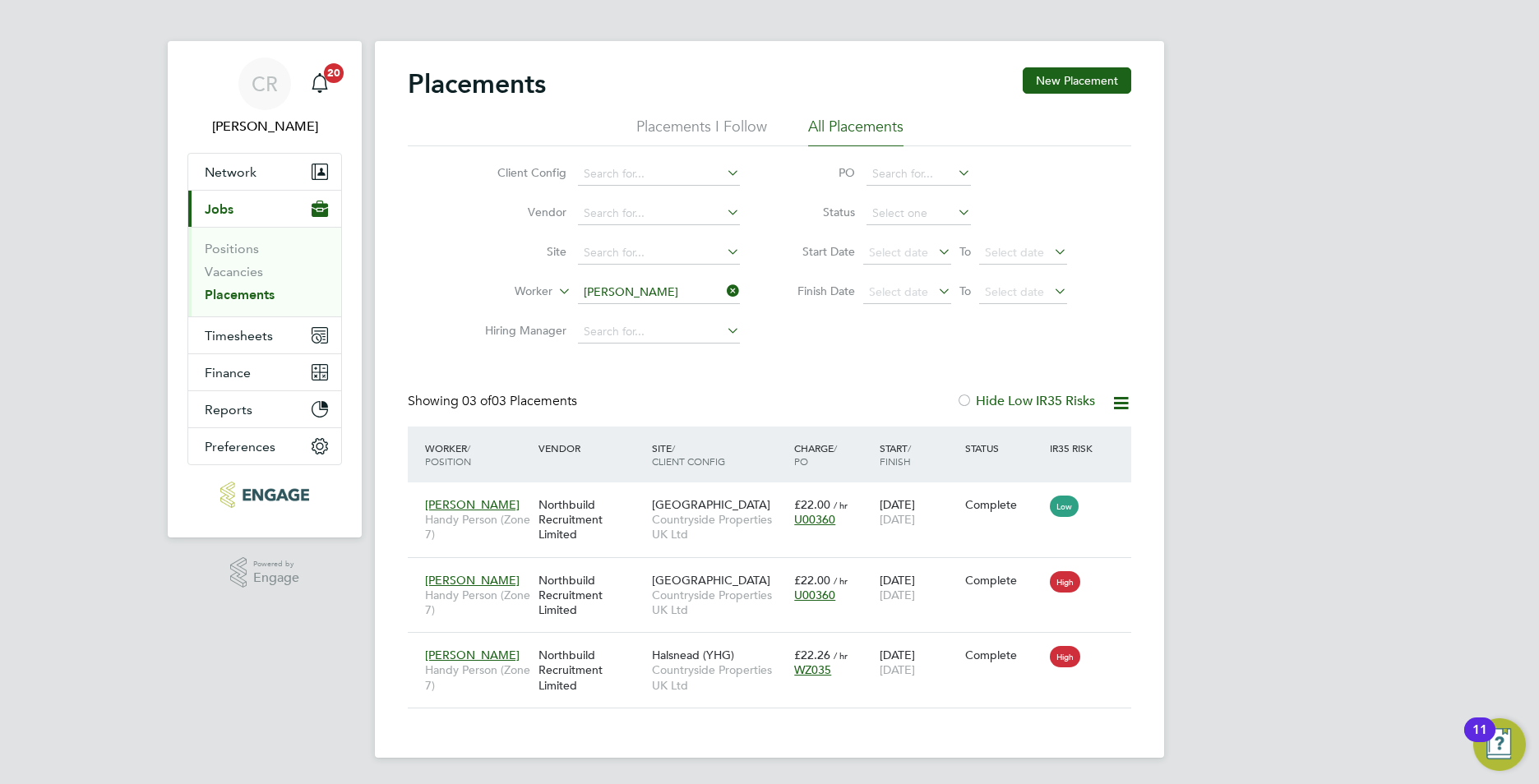
click at [231, 297] on link "Placements" at bounding box center [240, 294] width 70 height 16
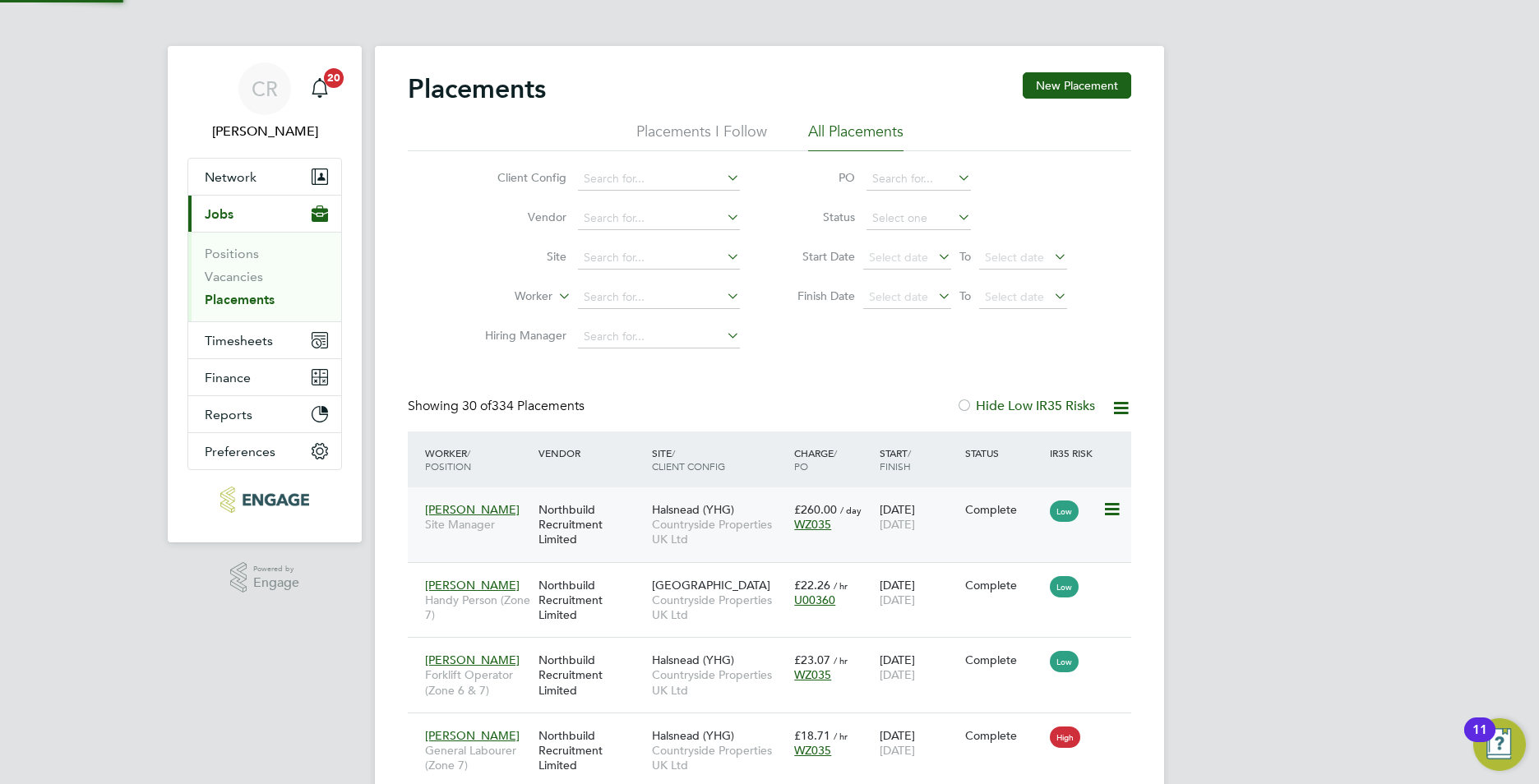
scroll to position [8, 8]
